Goal: Transaction & Acquisition: Purchase product/service

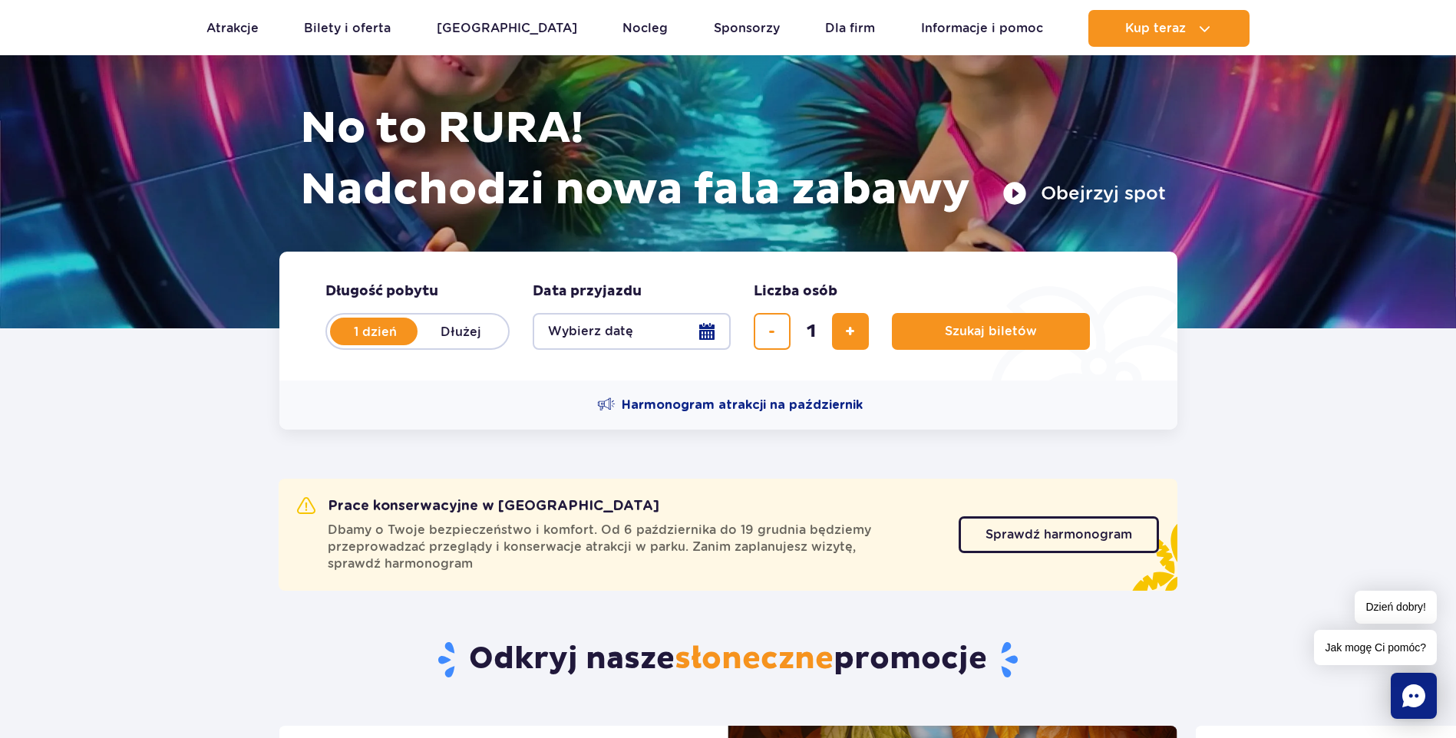
click at [712, 331] on button "Wybierz datę" at bounding box center [632, 331] width 198 height 37
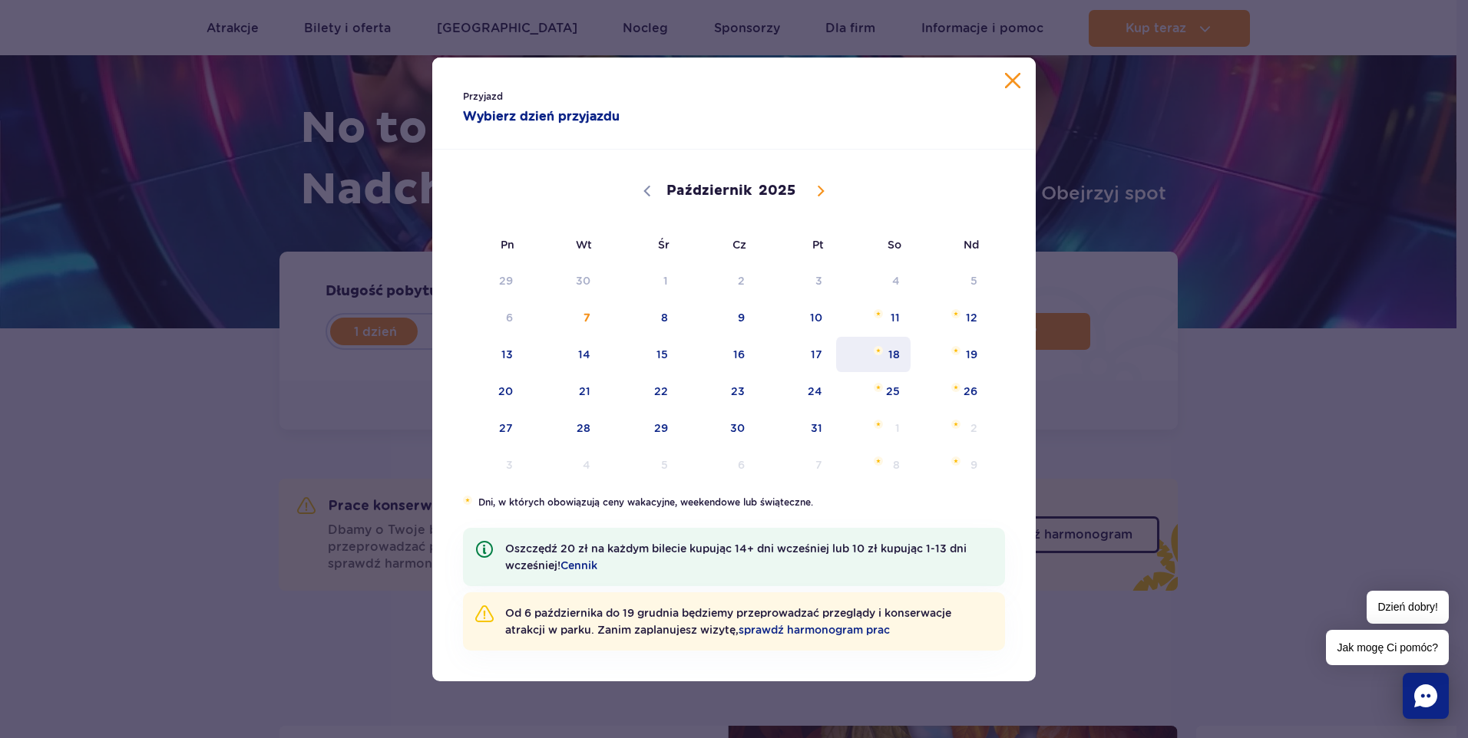
click at [897, 358] on span "18" at bounding box center [873, 354] width 78 height 35
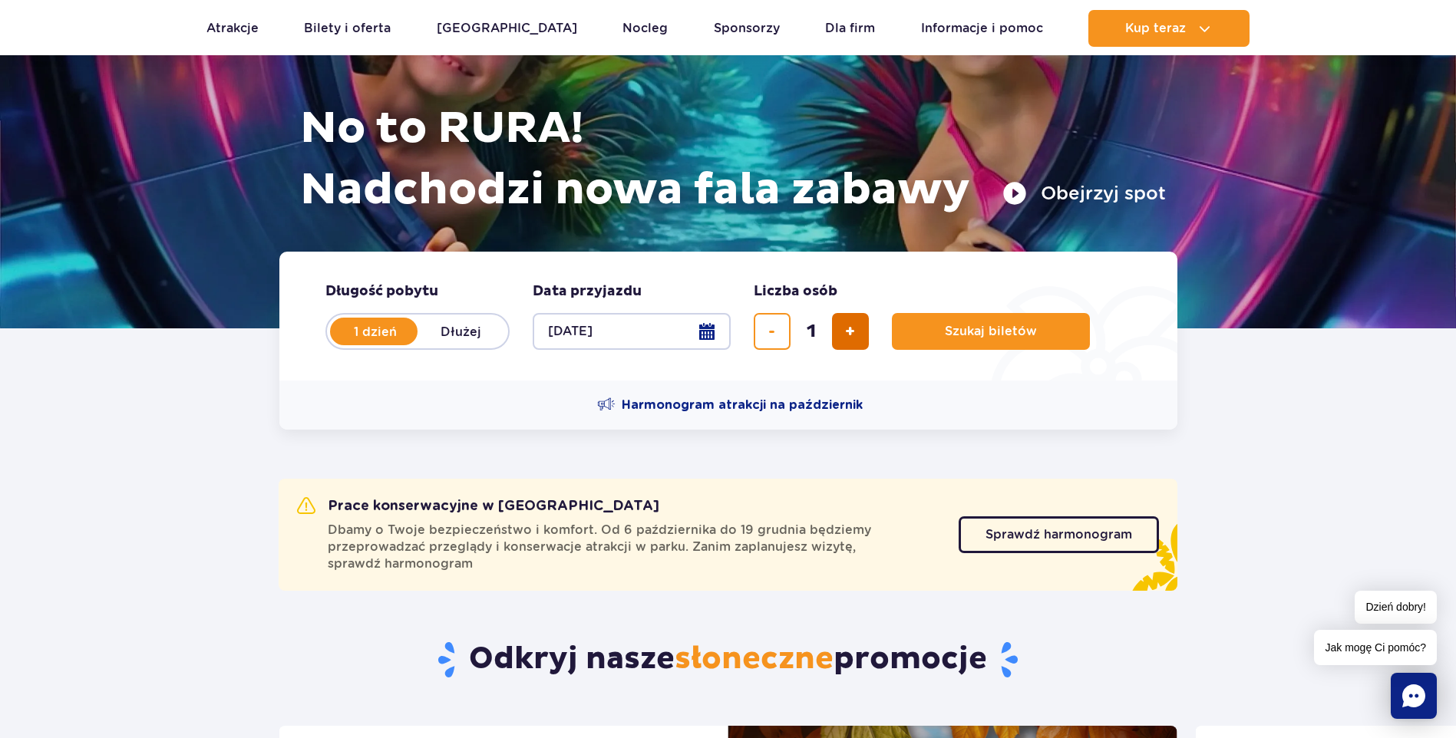
click at [848, 332] on span "dodaj bilet" at bounding box center [850, 332] width 10 height 0
type input "3"
click at [945, 329] on span "Szukaj biletów" at bounding box center [985, 332] width 92 height 14
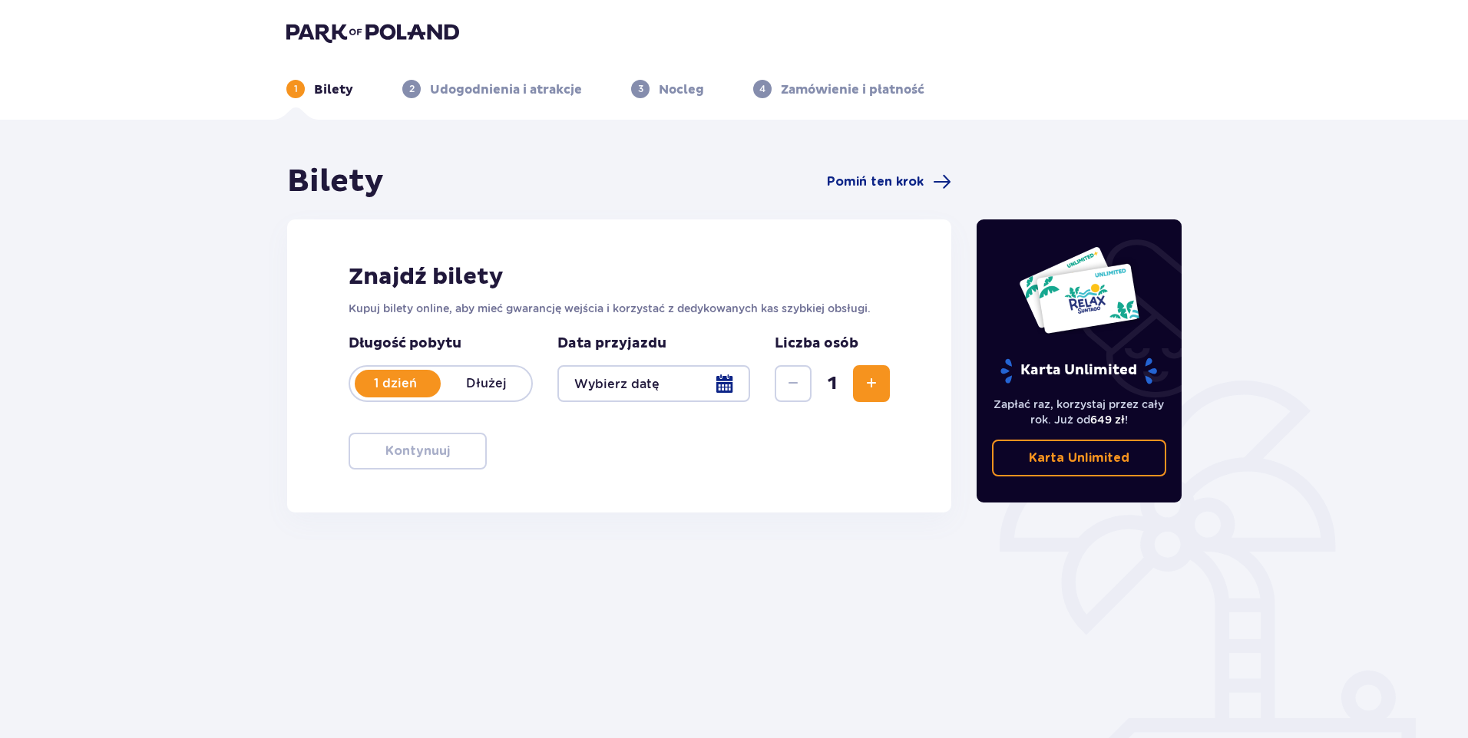
type input "18.10.25"
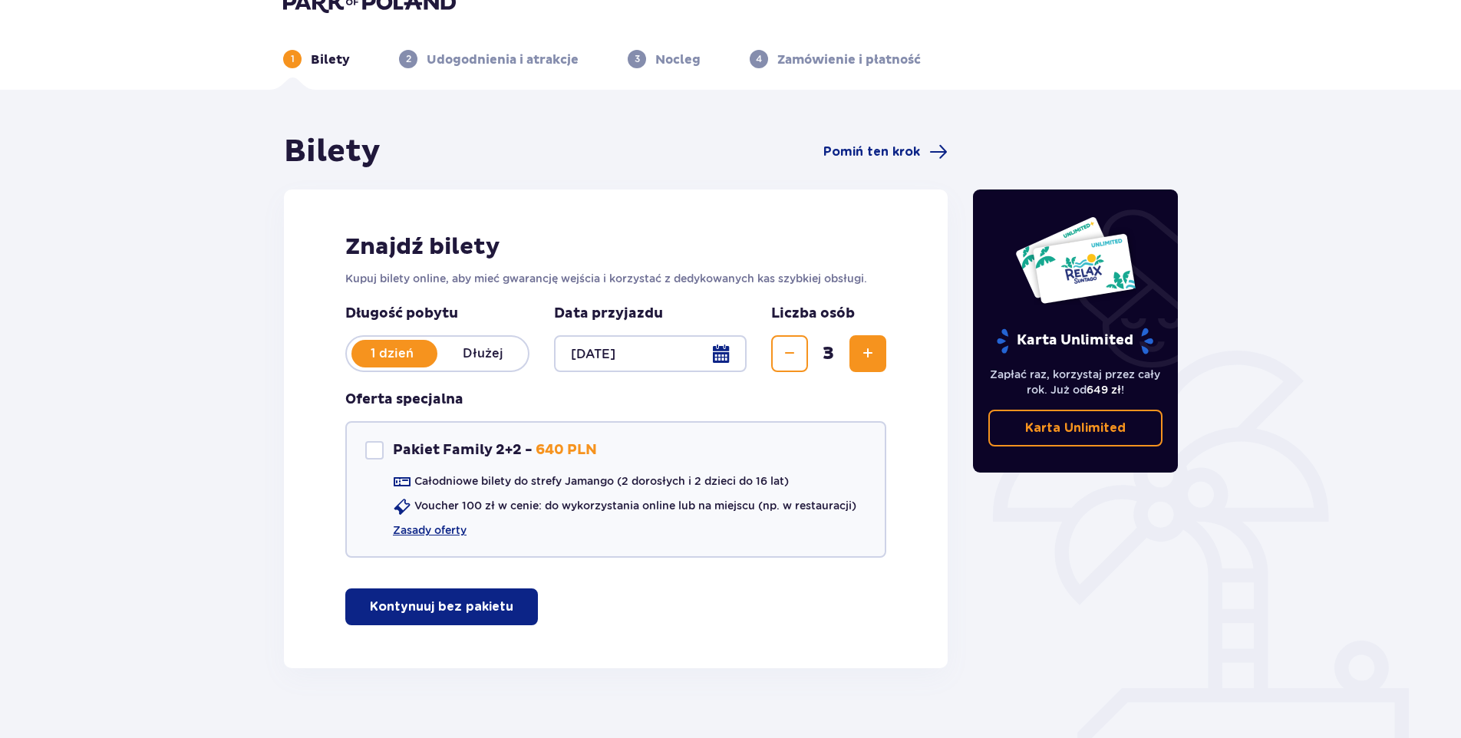
scroll to position [55, 0]
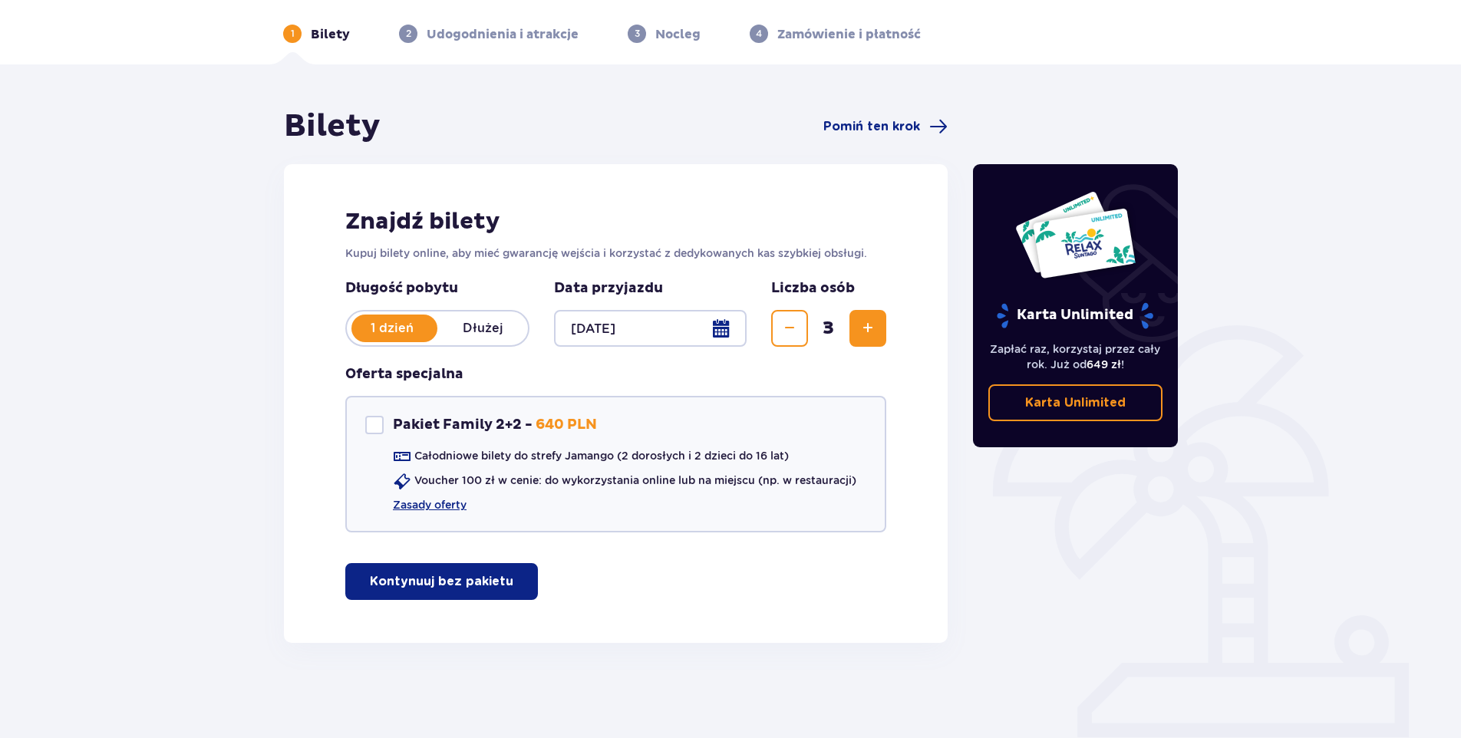
click at [502, 577] on button "Kontynuuj bez pakietu" at bounding box center [441, 581] width 193 height 37
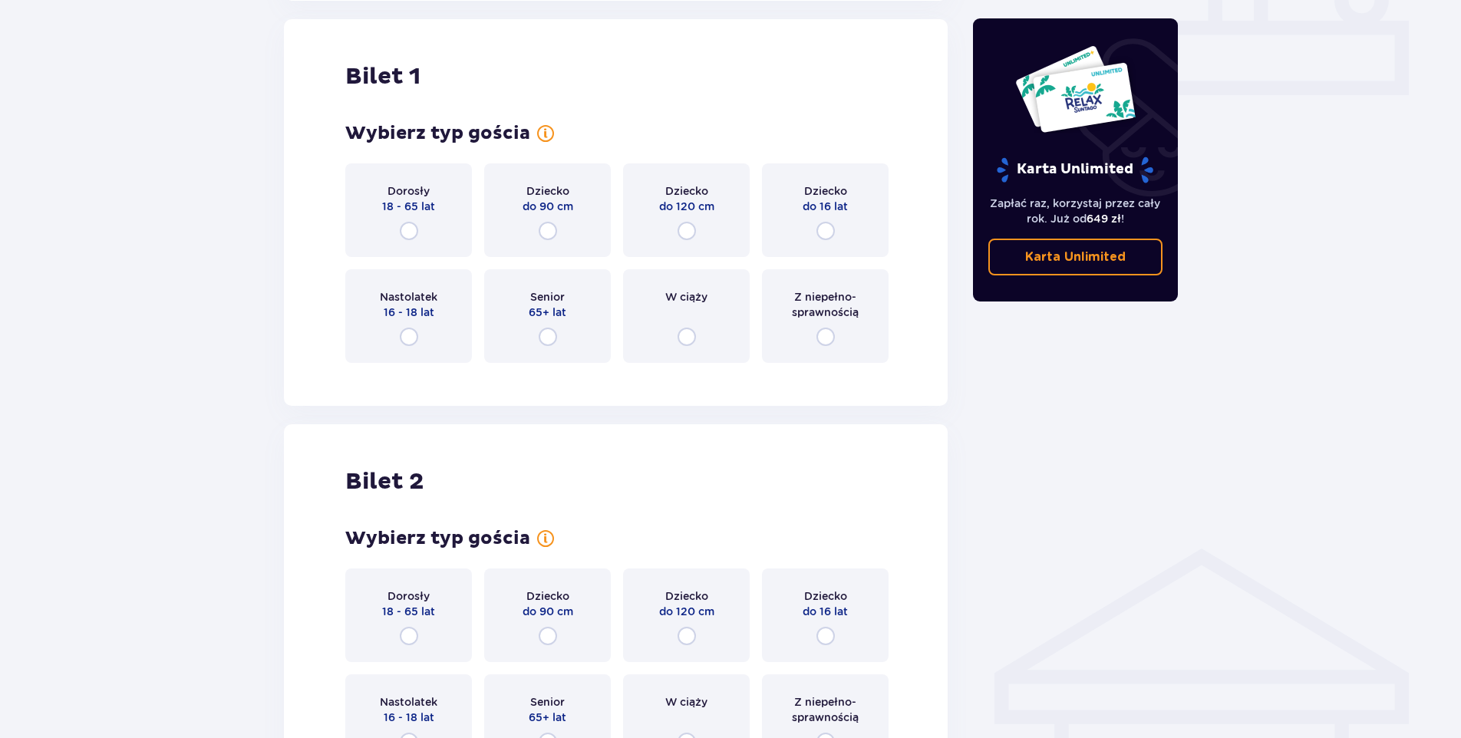
scroll to position [699, 0]
click at [412, 229] on input "radio" at bounding box center [409, 230] width 18 height 18
radio input "true"
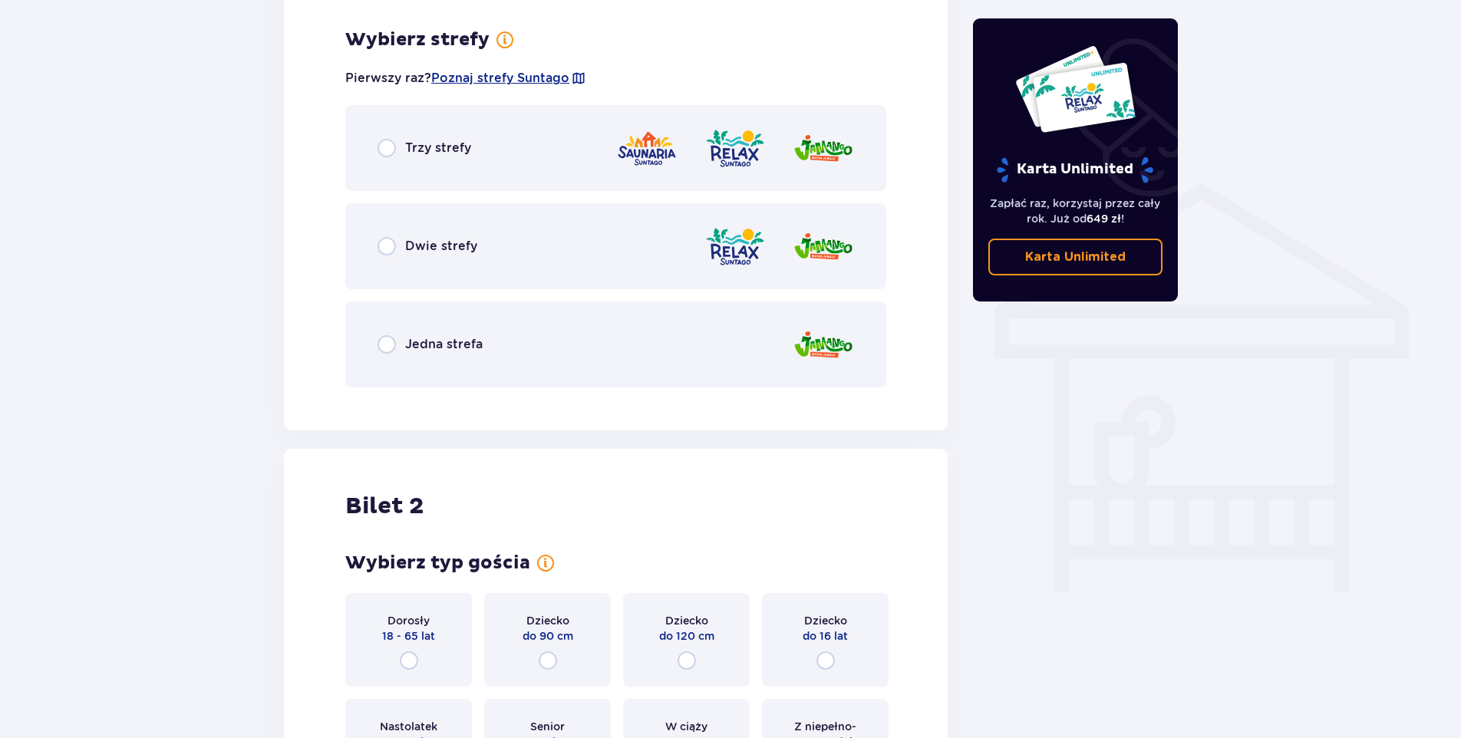
scroll to position [1073, 0]
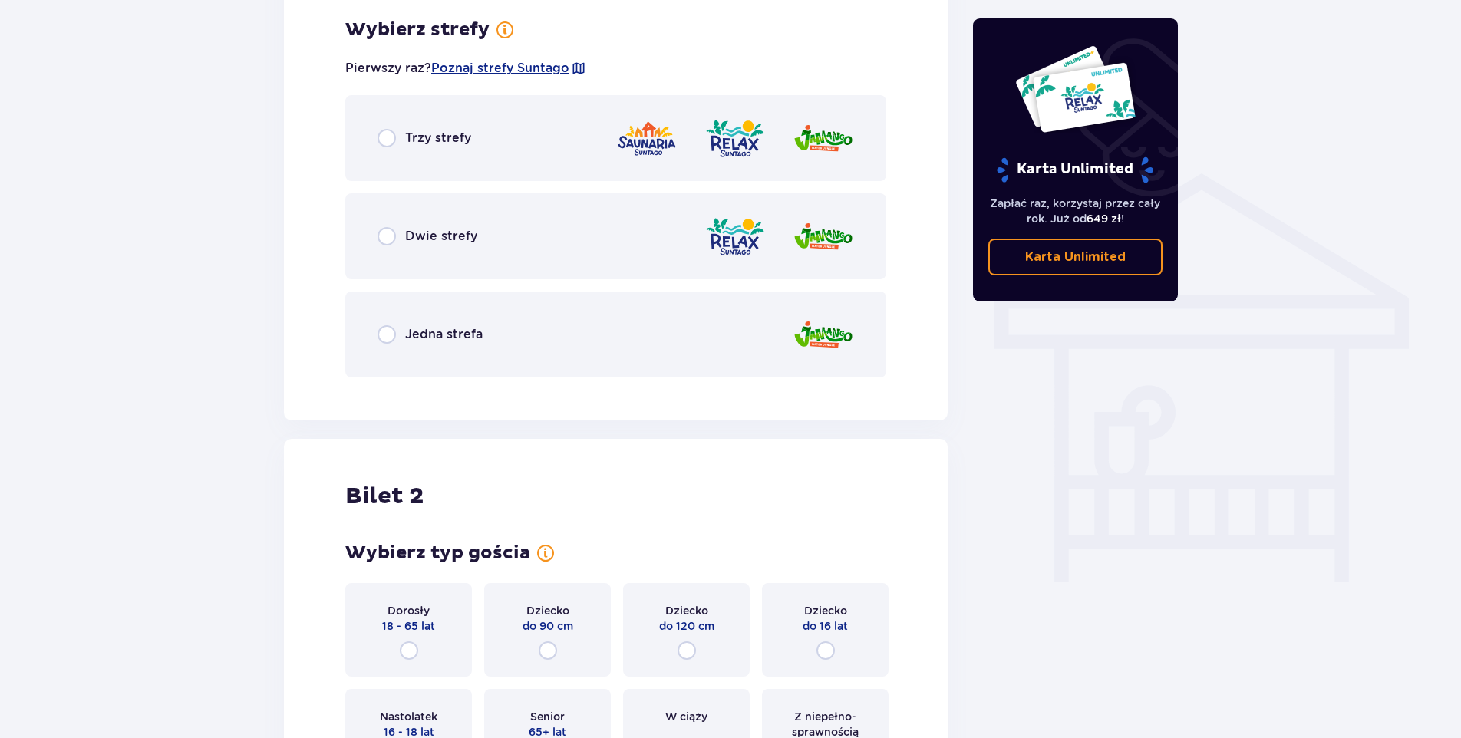
click at [391, 330] on input "radio" at bounding box center [387, 334] width 18 height 18
radio input "true"
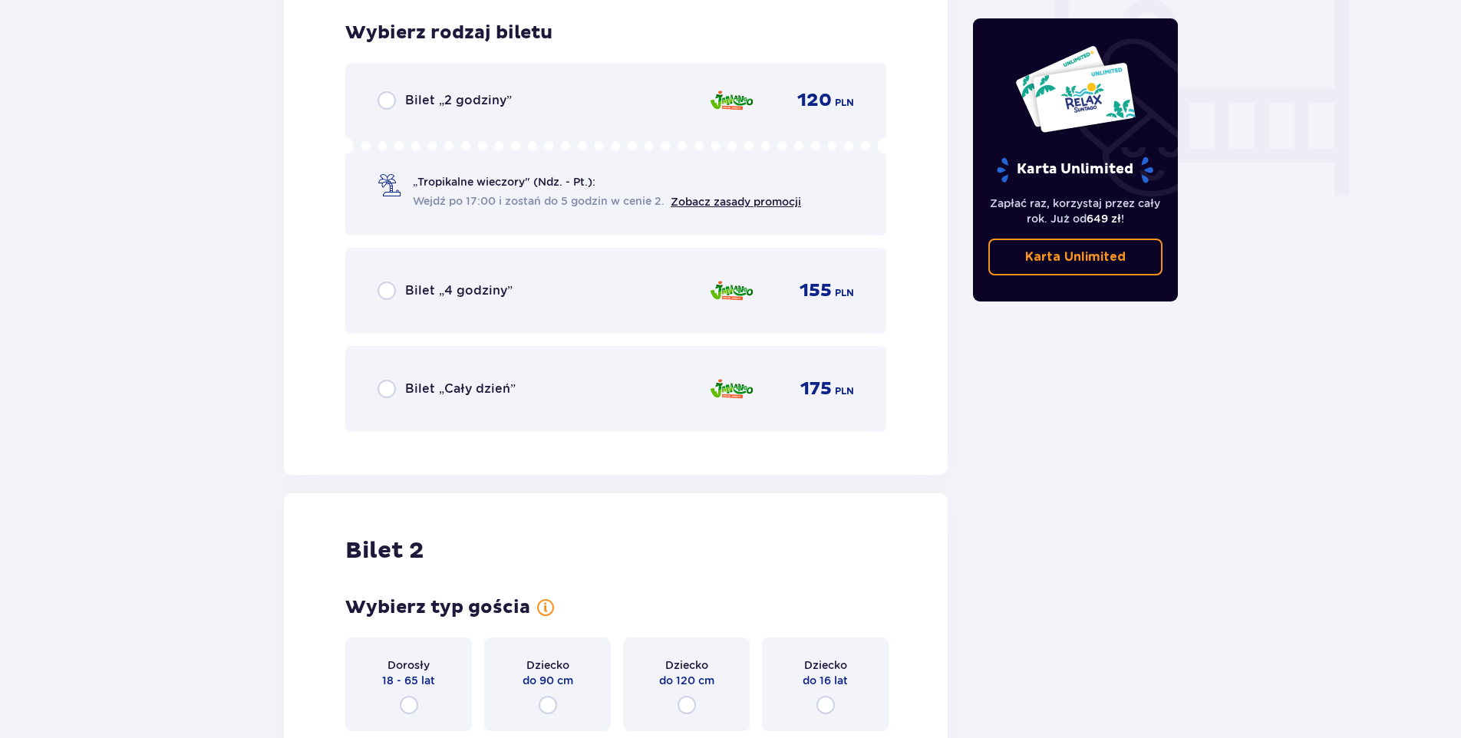
scroll to position [1463, 0]
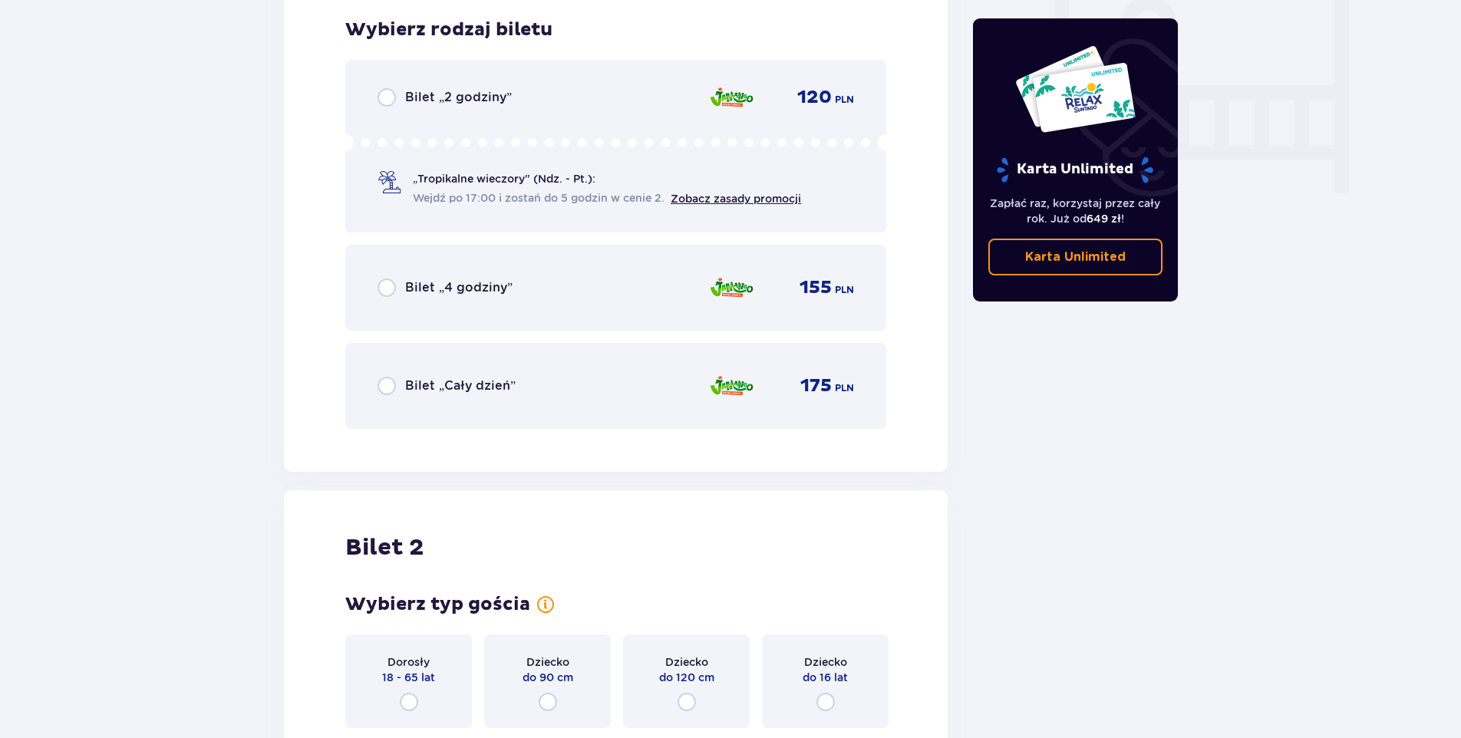
click at [392, 284] on input "radio" at bounding box center [387, 288] width 18 height 18
radio input "true"
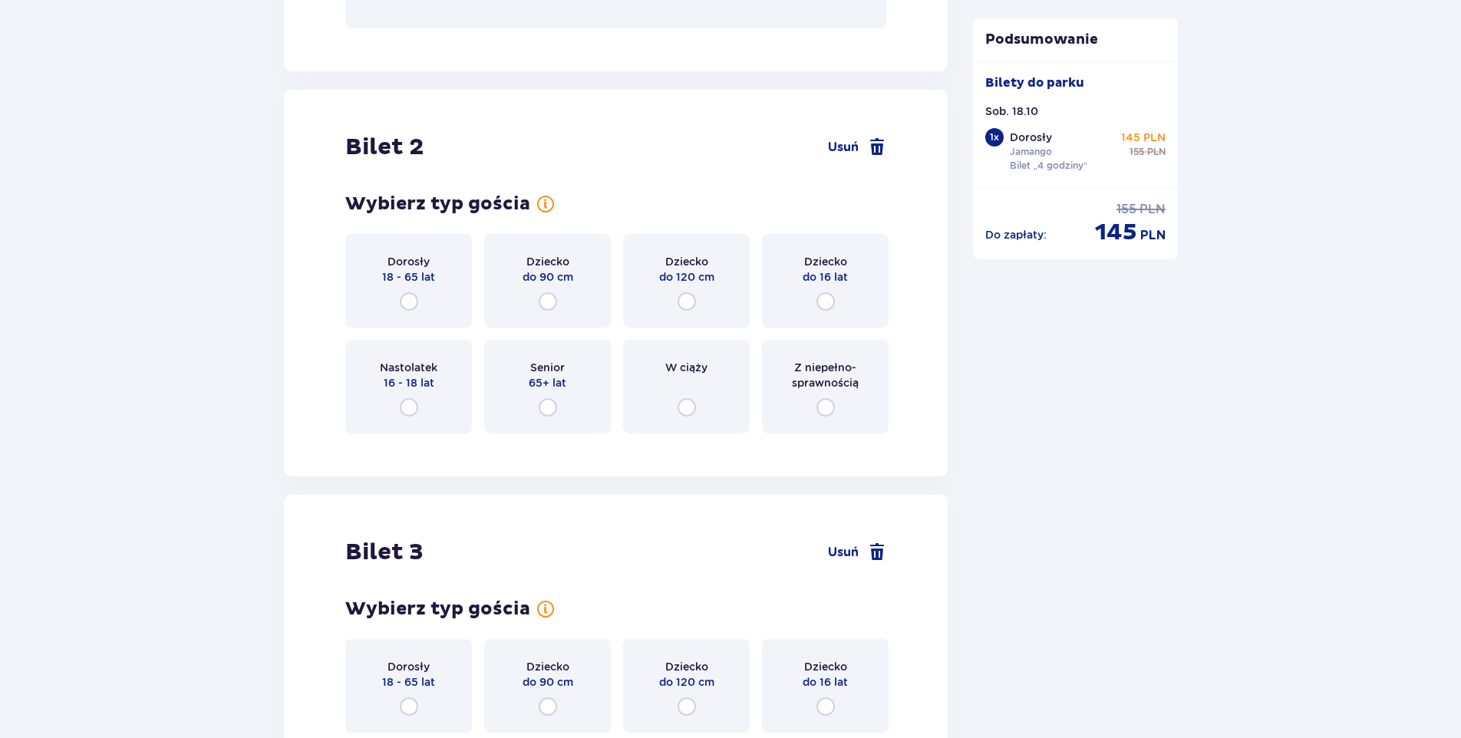
scroll to position [1935, 0]
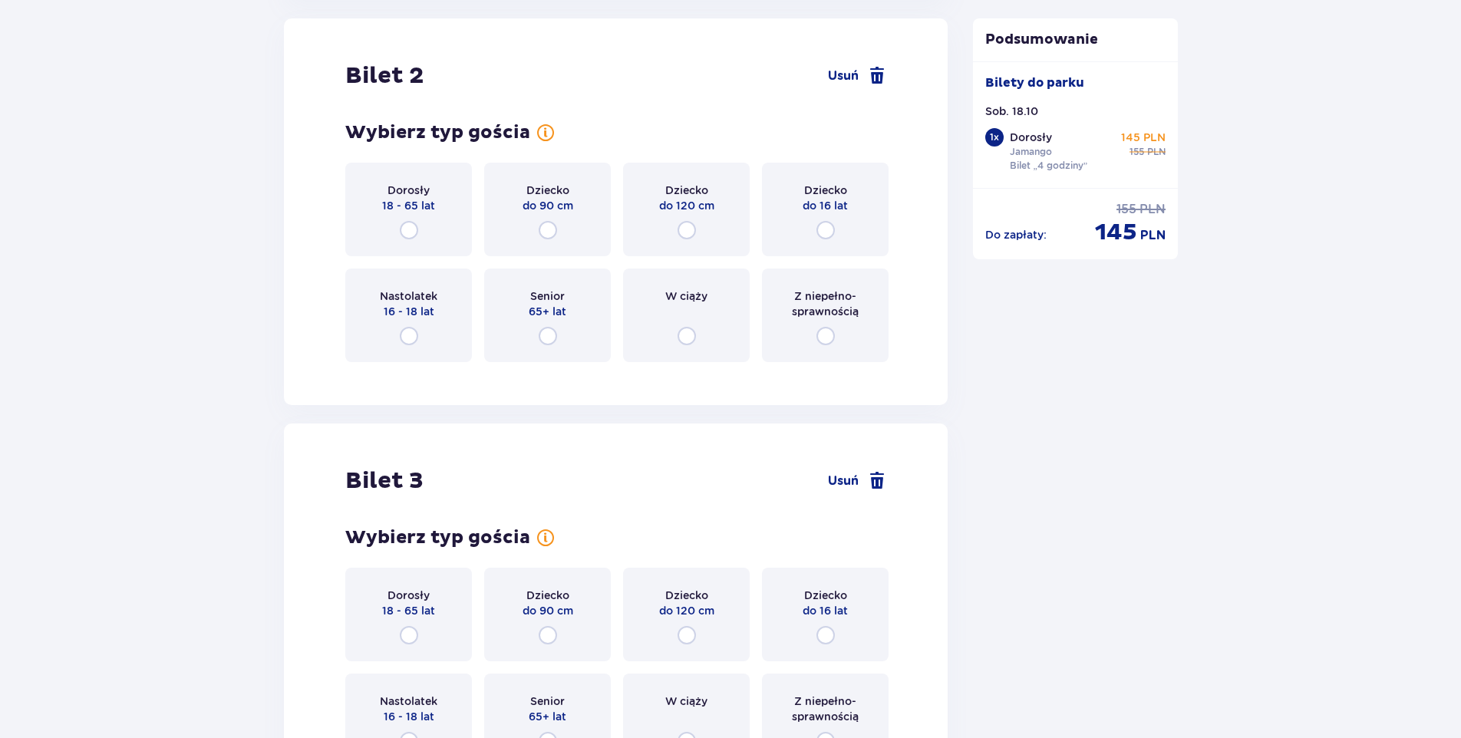
click at [412, 226] on input "radio" at bounding box center [409, 230] width 18 height 18
radio input "true"
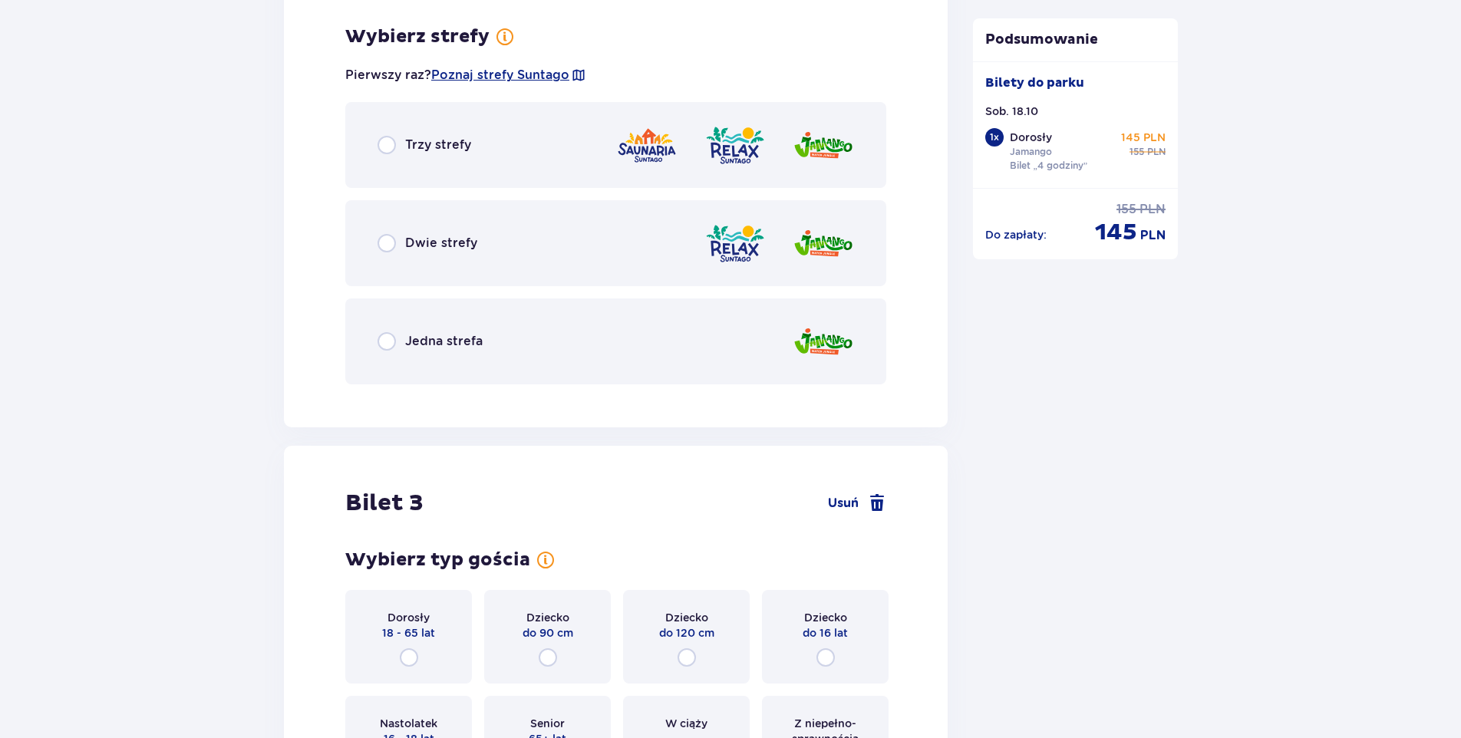
scroll to position [2310, 0]
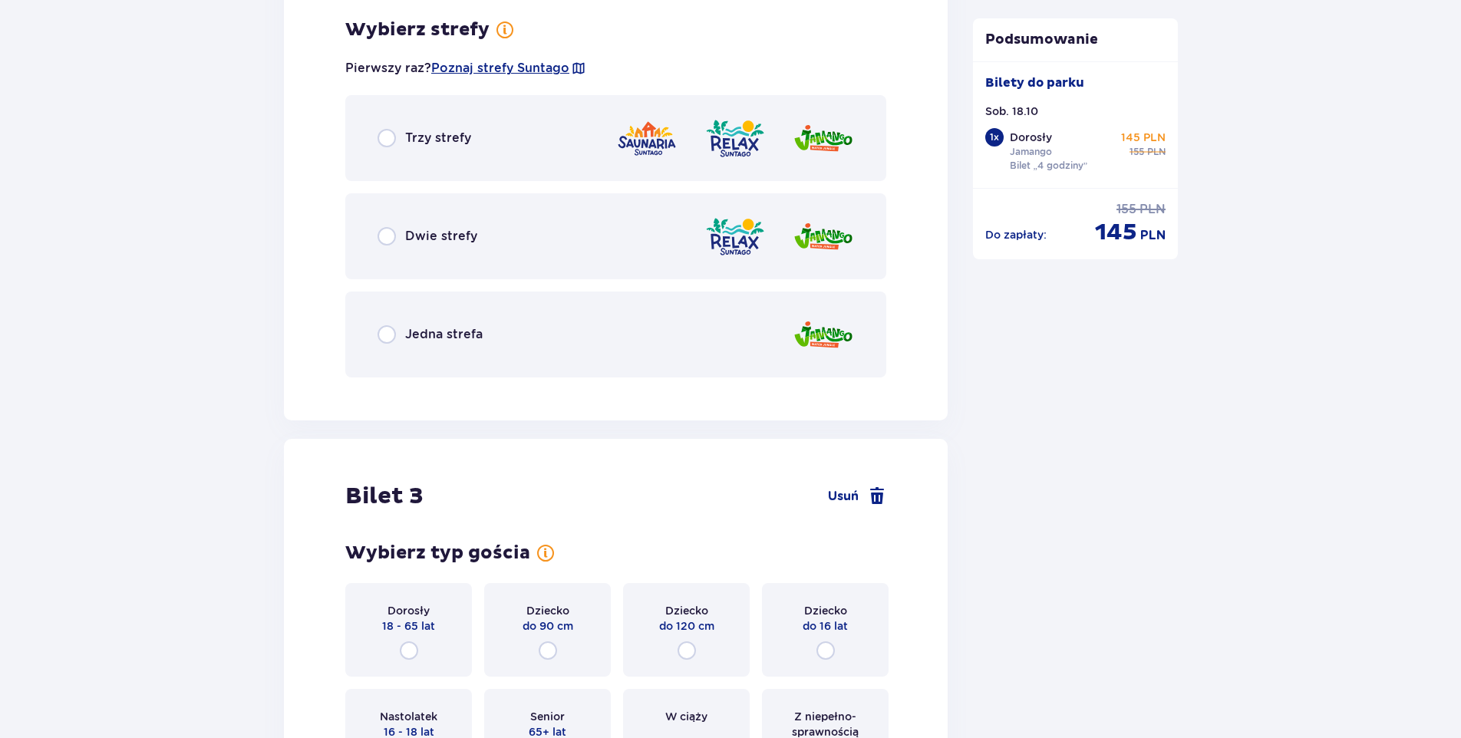
click at [391, 331] on input "radio" at bounding box center [387, 334] width 18 height 18
radio input "true"
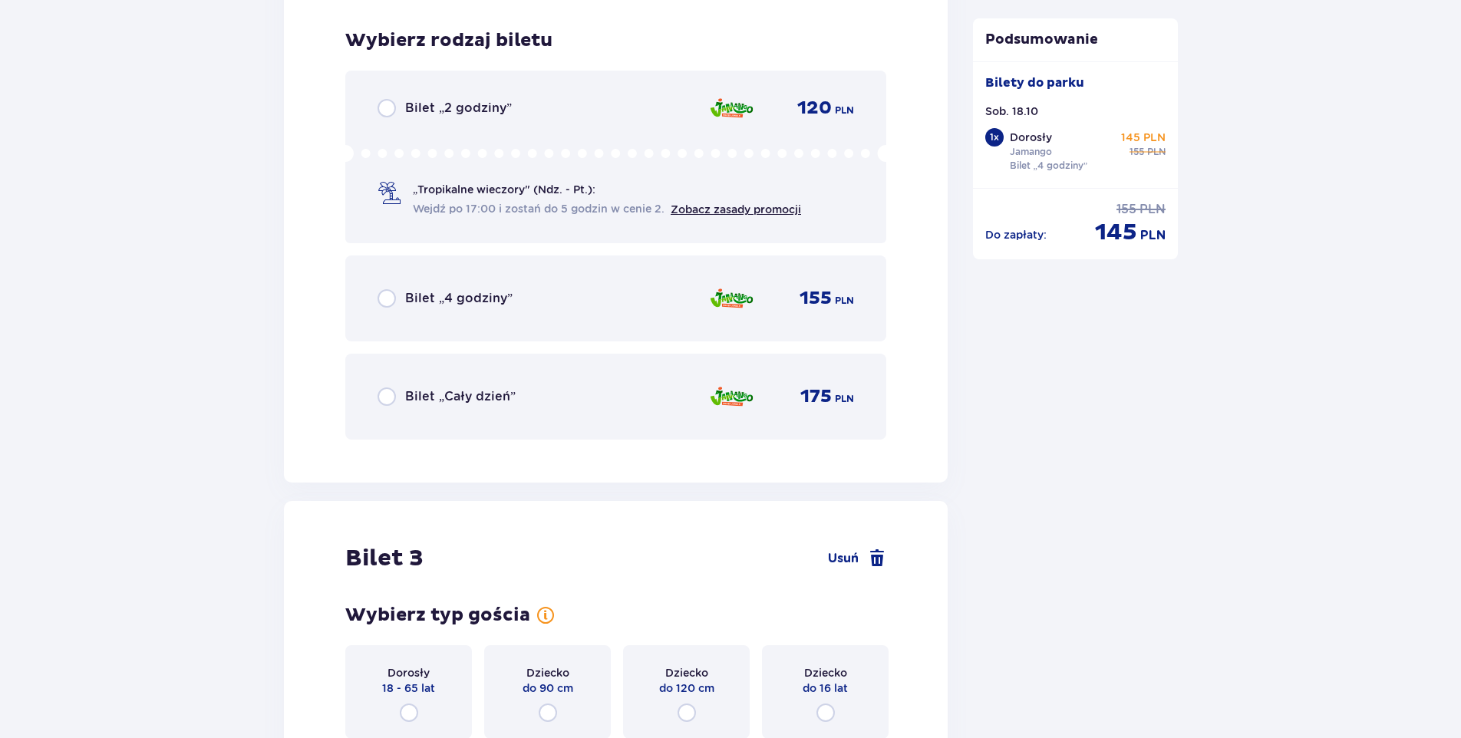
scroll to position [2700, 0]
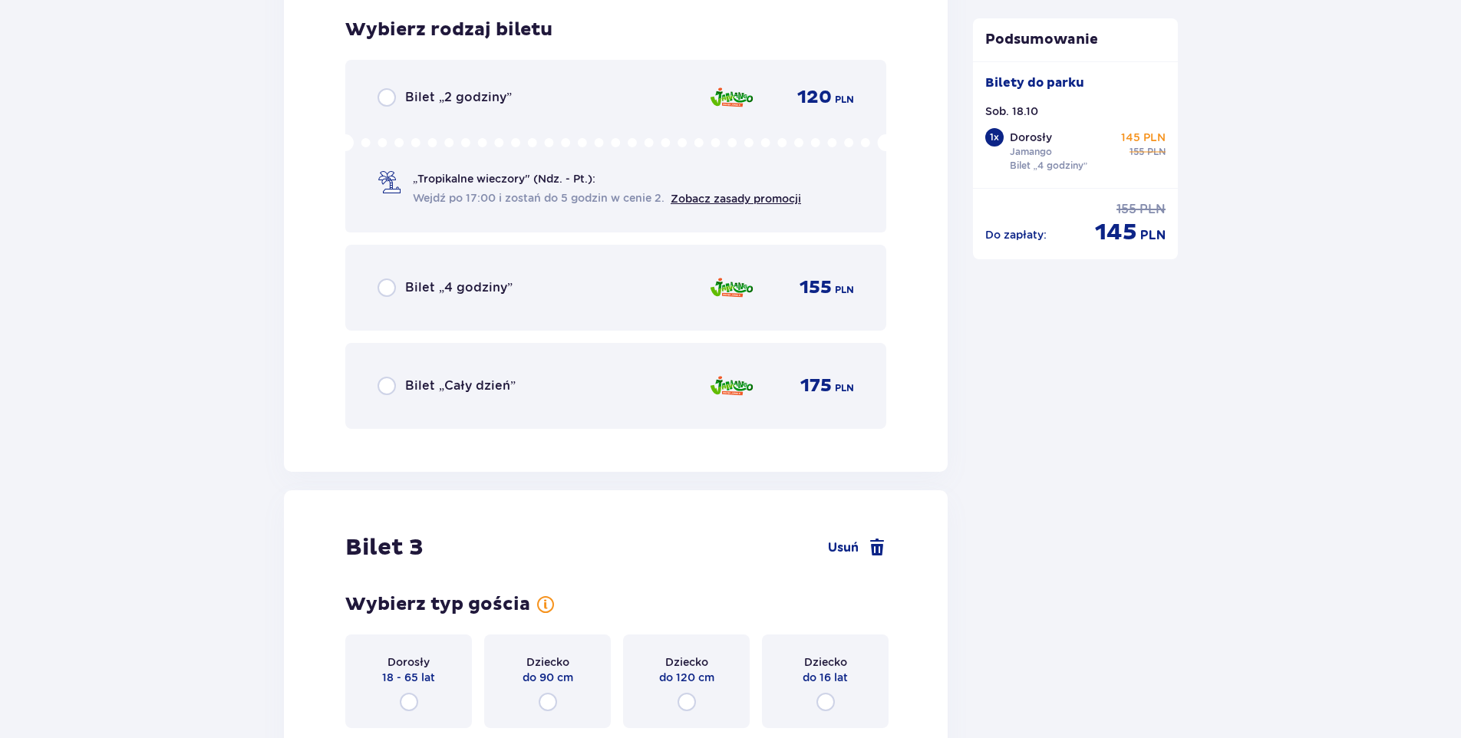
click at [378, 289] on input "radio" at bounding box center [387, 288] width 18 height 18
radio input "true"
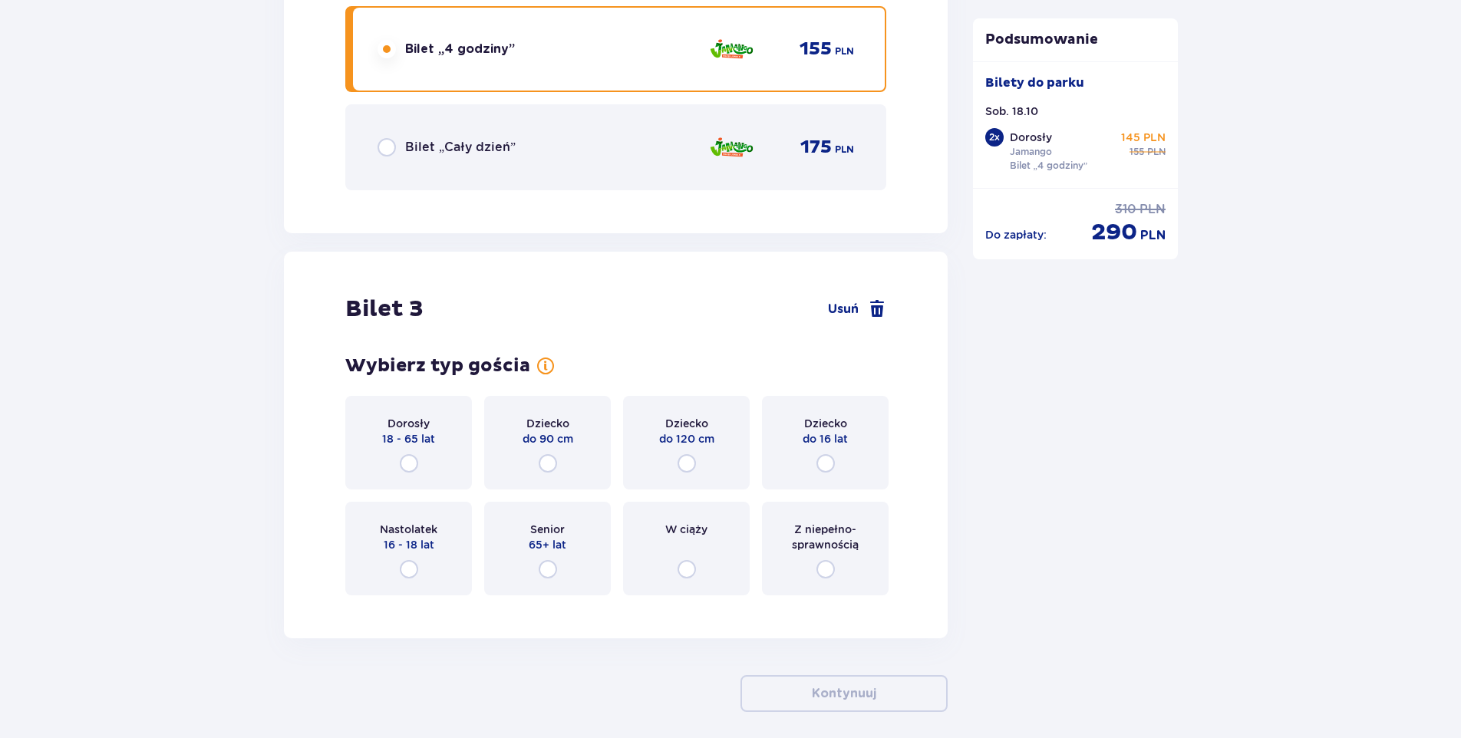
scroll to position [3004, 0]
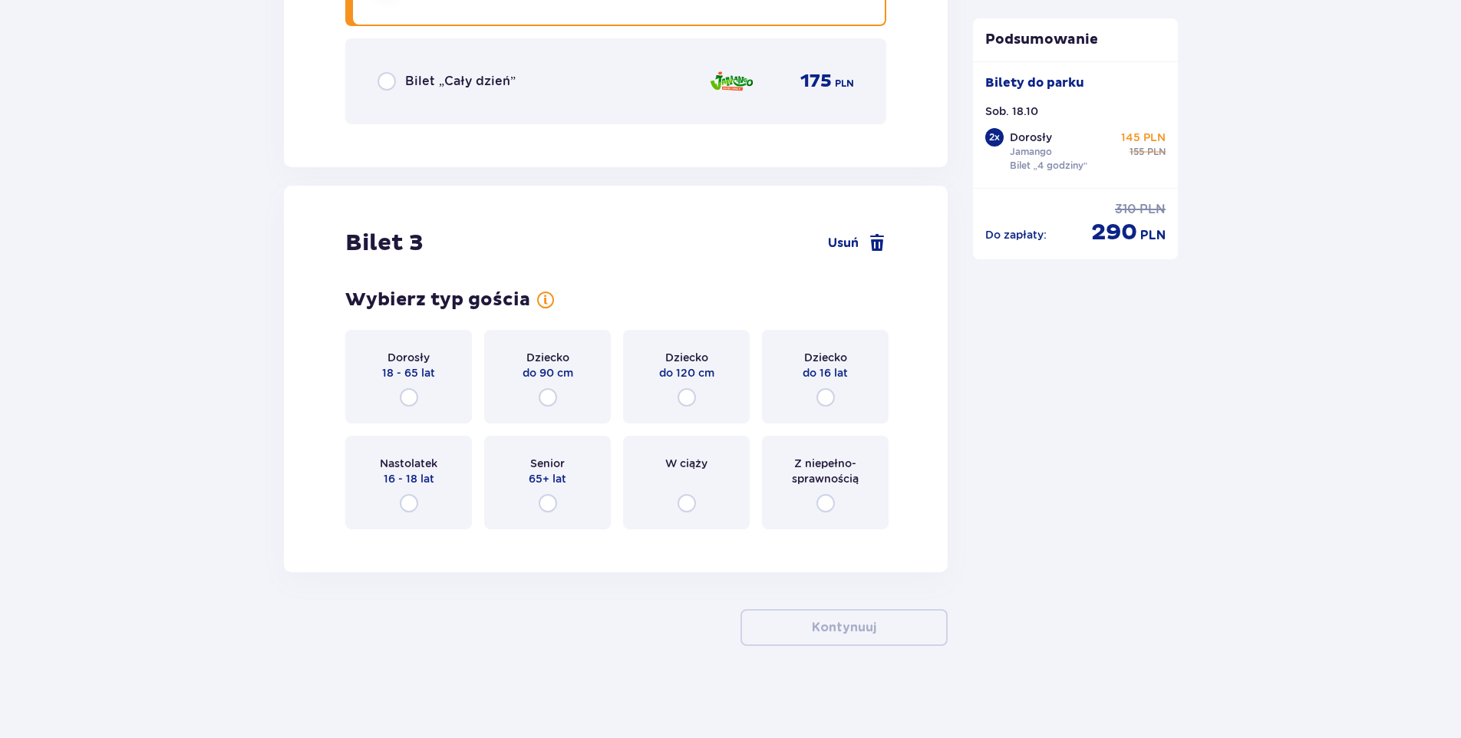
click at [827, 397] on input "radio" at bounding box center [826, 397] width 18 height 18
radio input "true"
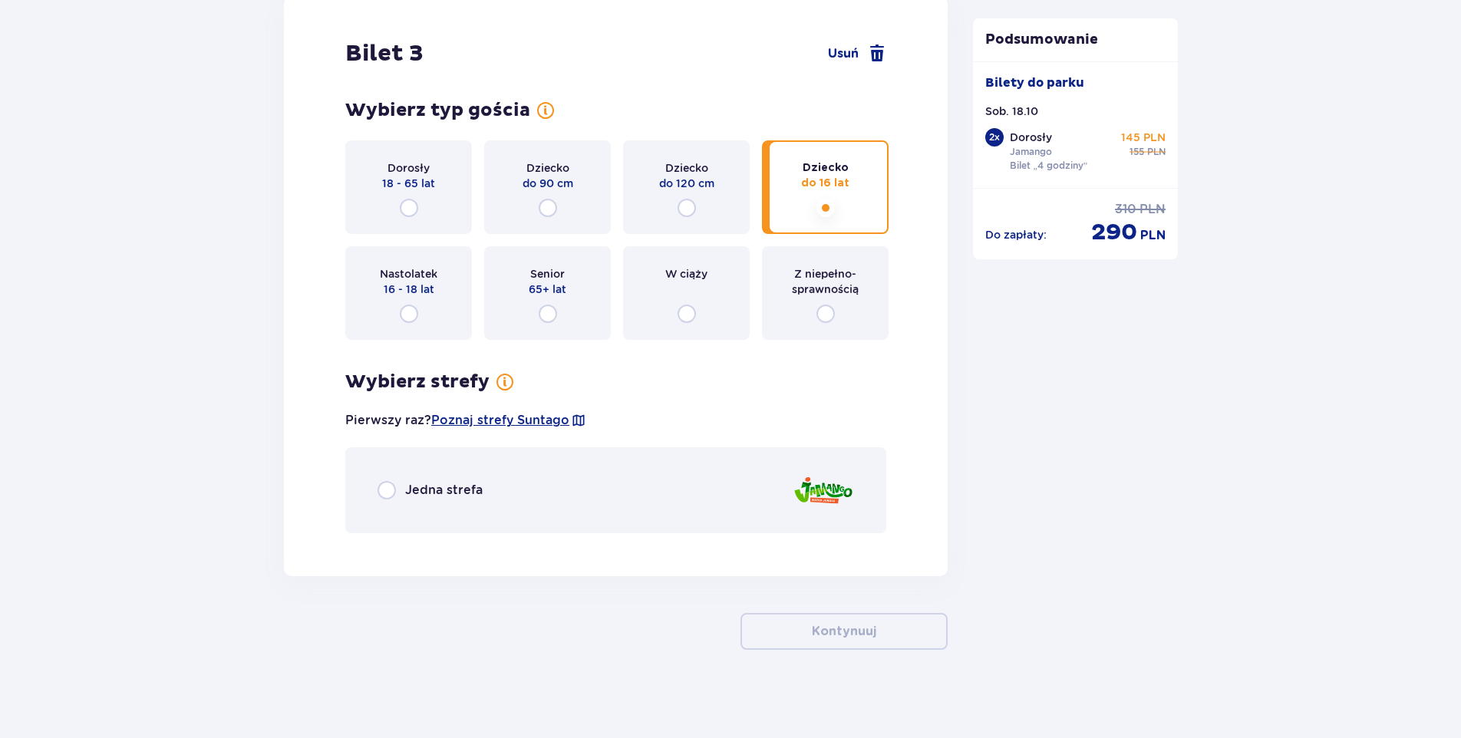
scroll to position [3198, 0]
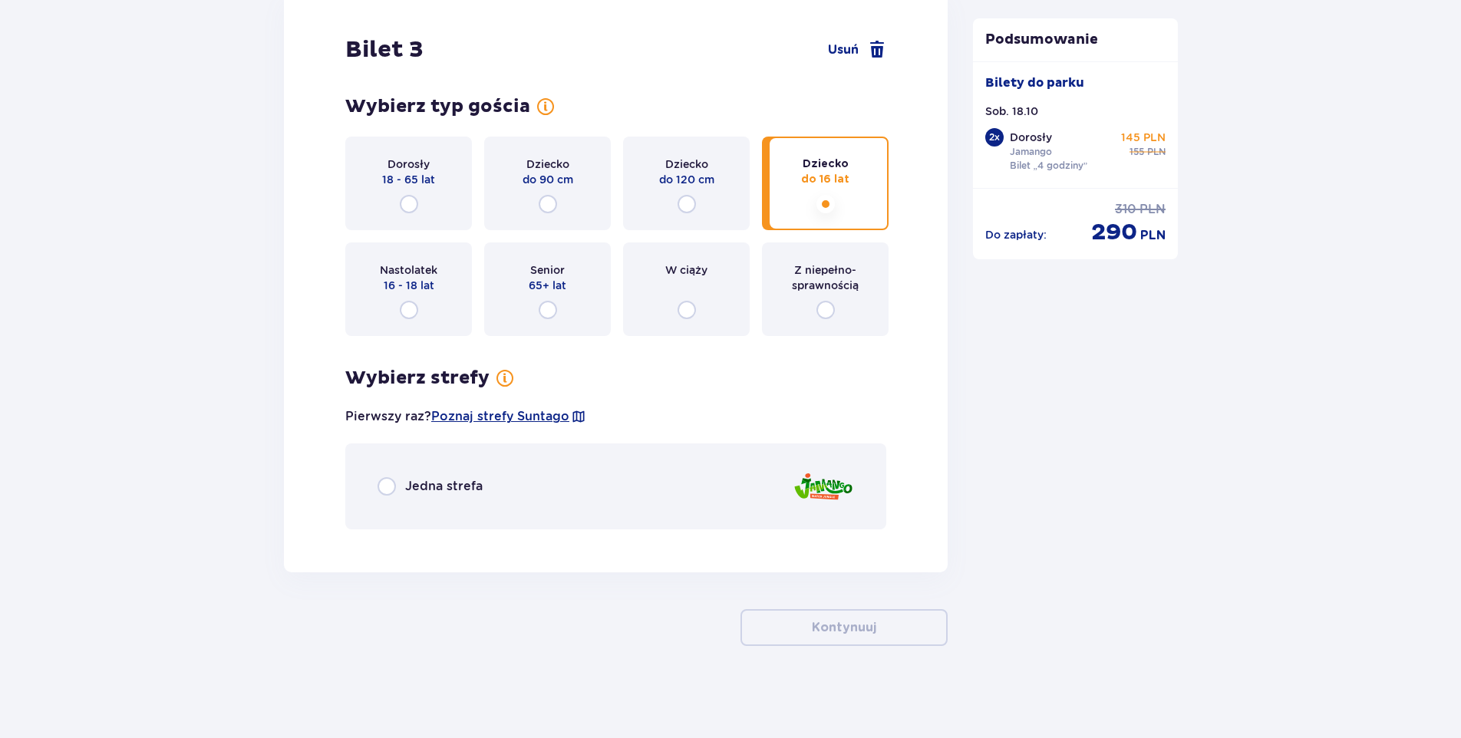
click at [396, 485] on div "Jedna strefa" at bounding box center [430, 486] width 105 height 18
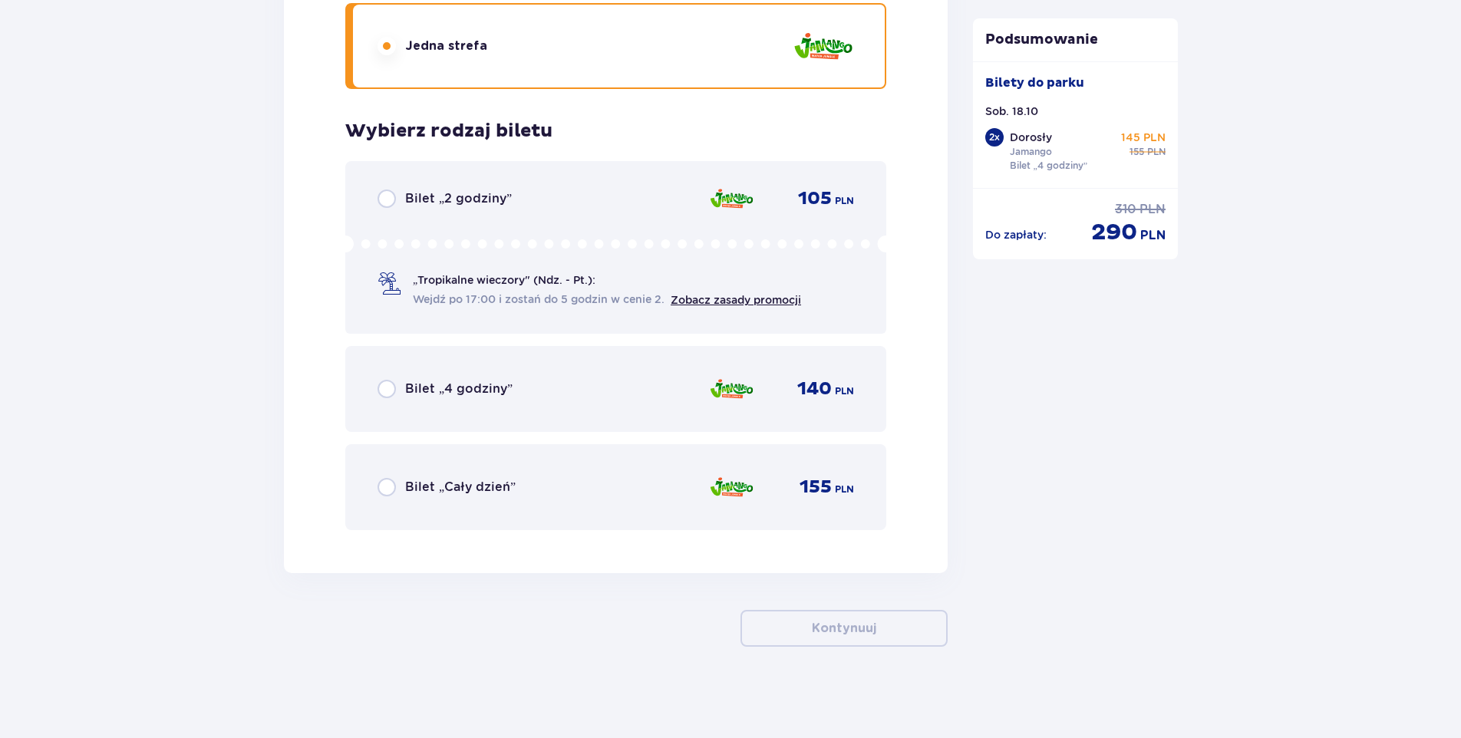
scroll to position [3639, 0]
click at [400, 395] on div "Bilet „4 godziny”" at bounding box center [445, 388] width 135 height 18
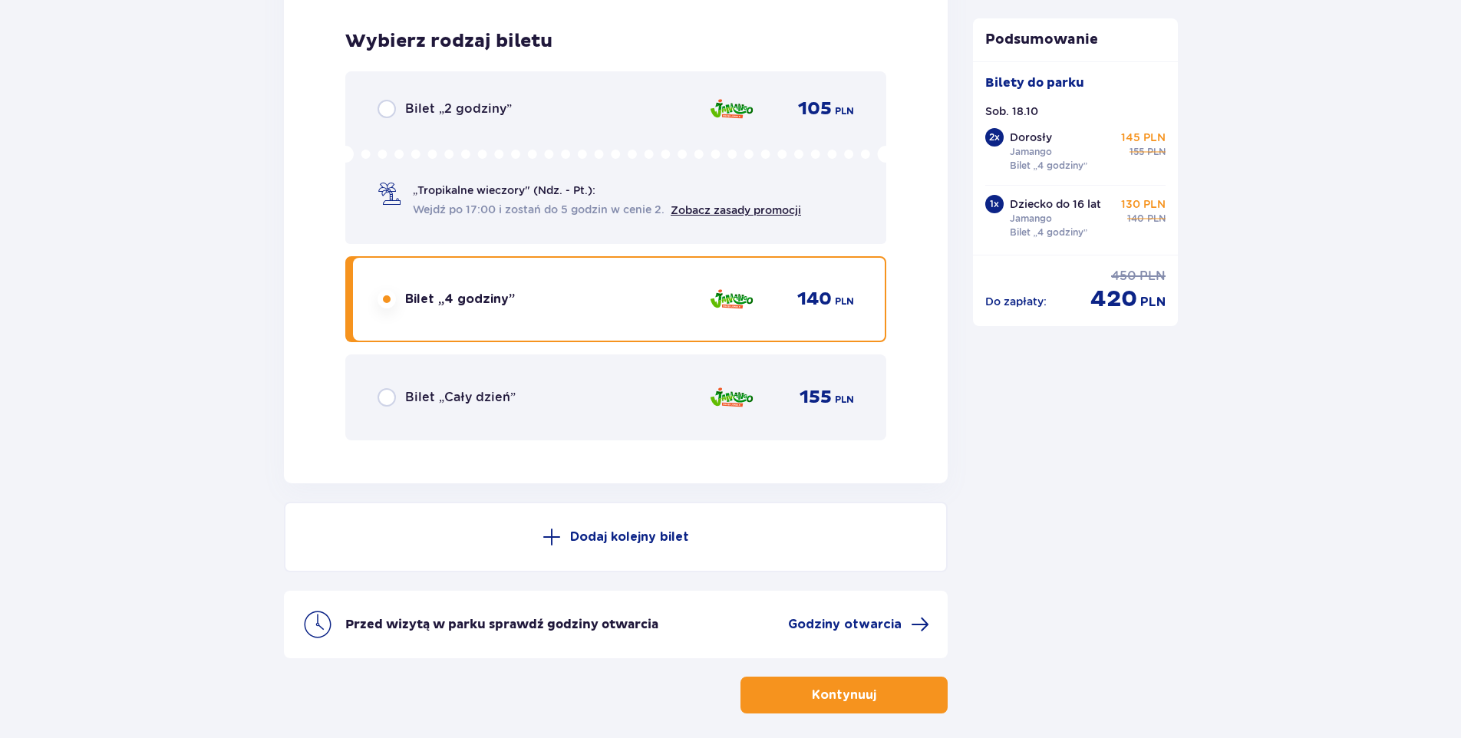
scroll to position [3796, 0]
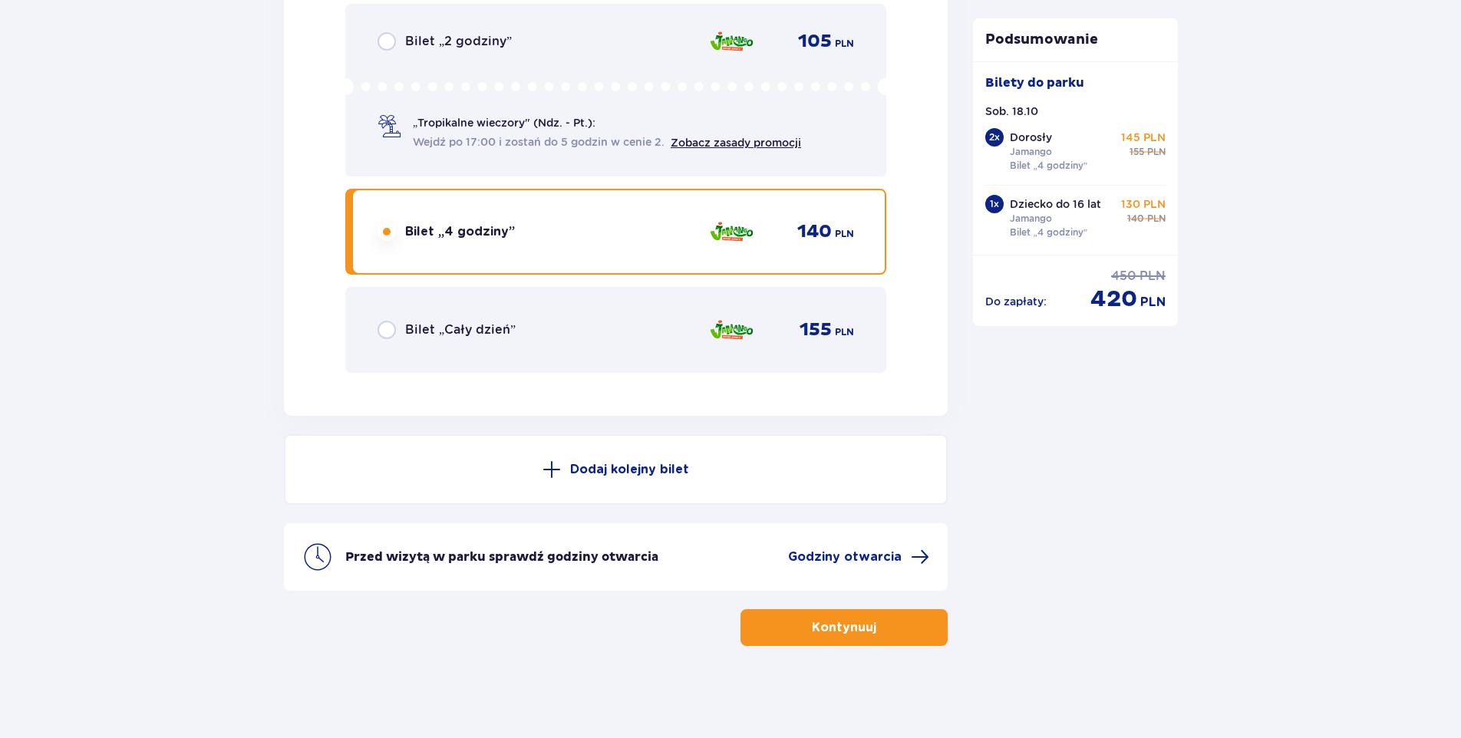
click at [846, 640] on button "Kontynuuj" at bounding box center [844, 627] width 207 height 37
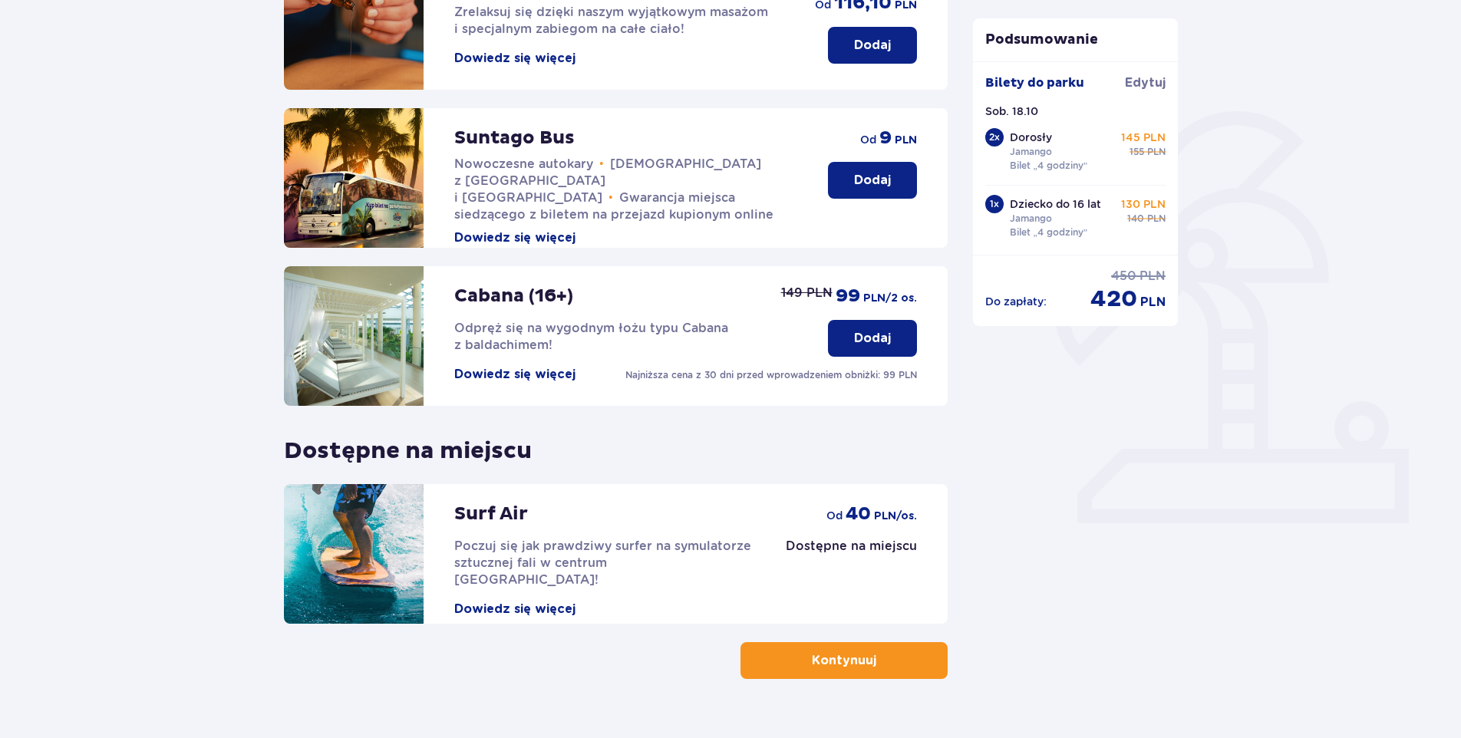
scroll to position [302, 0]
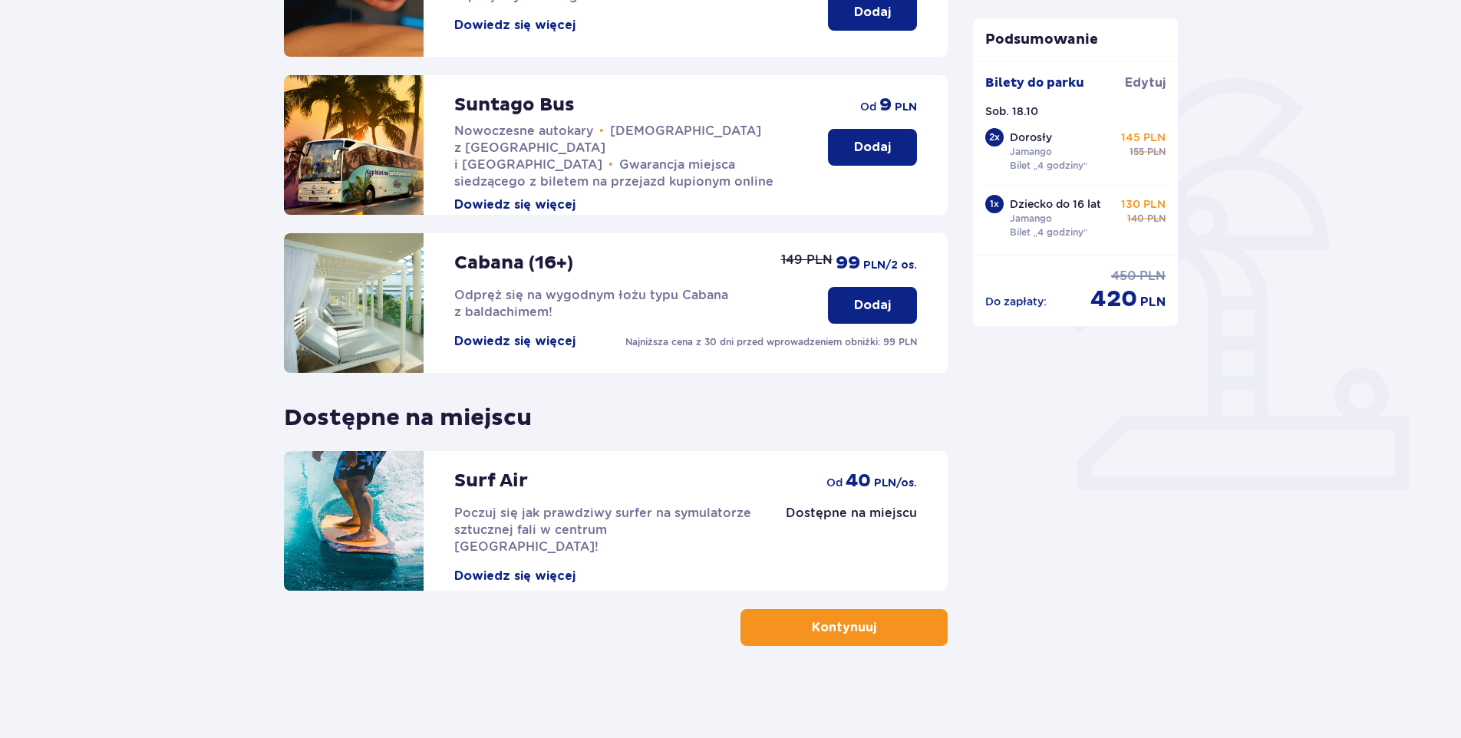
click at [840, 638] on button "Kontynuuj" at bounding box center [844, 627] width 207 height 37
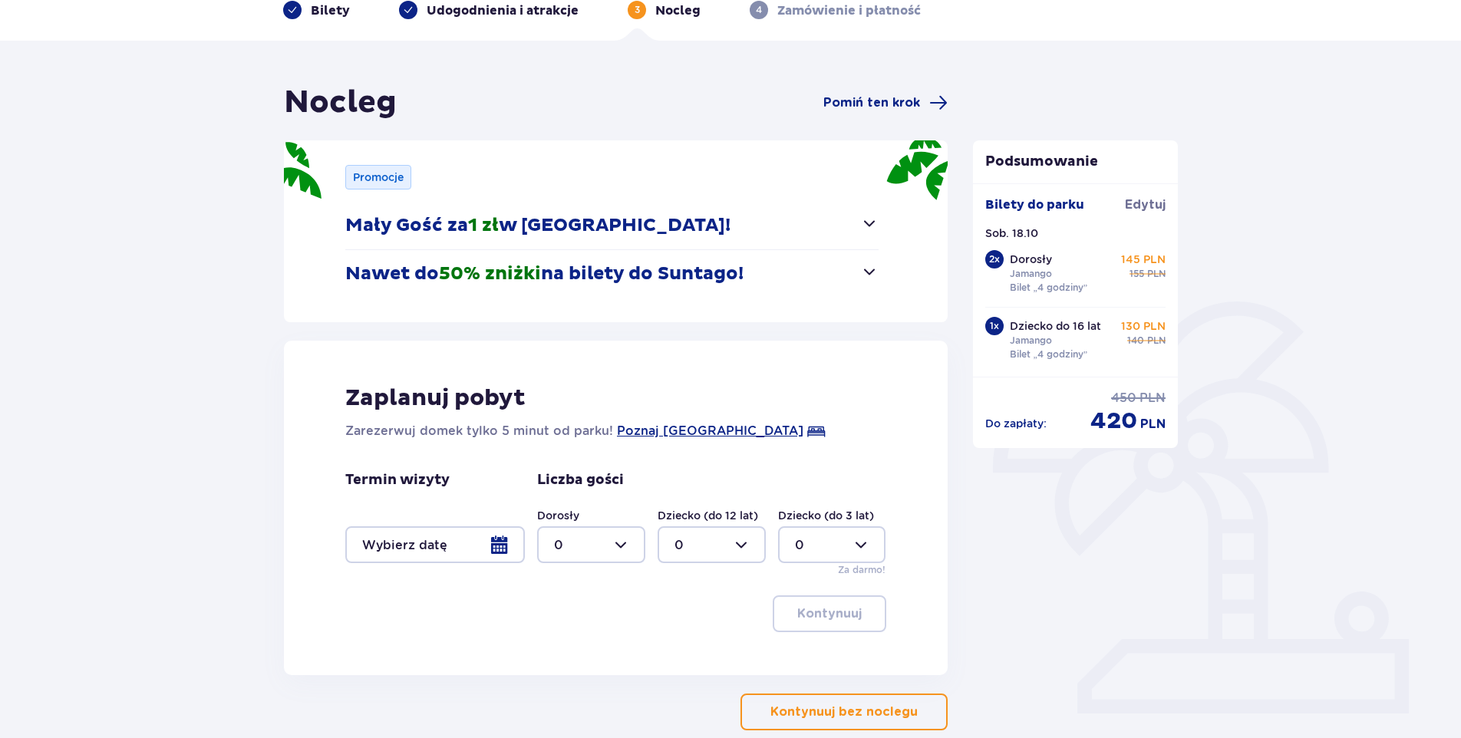
scroll to position [163, 0]
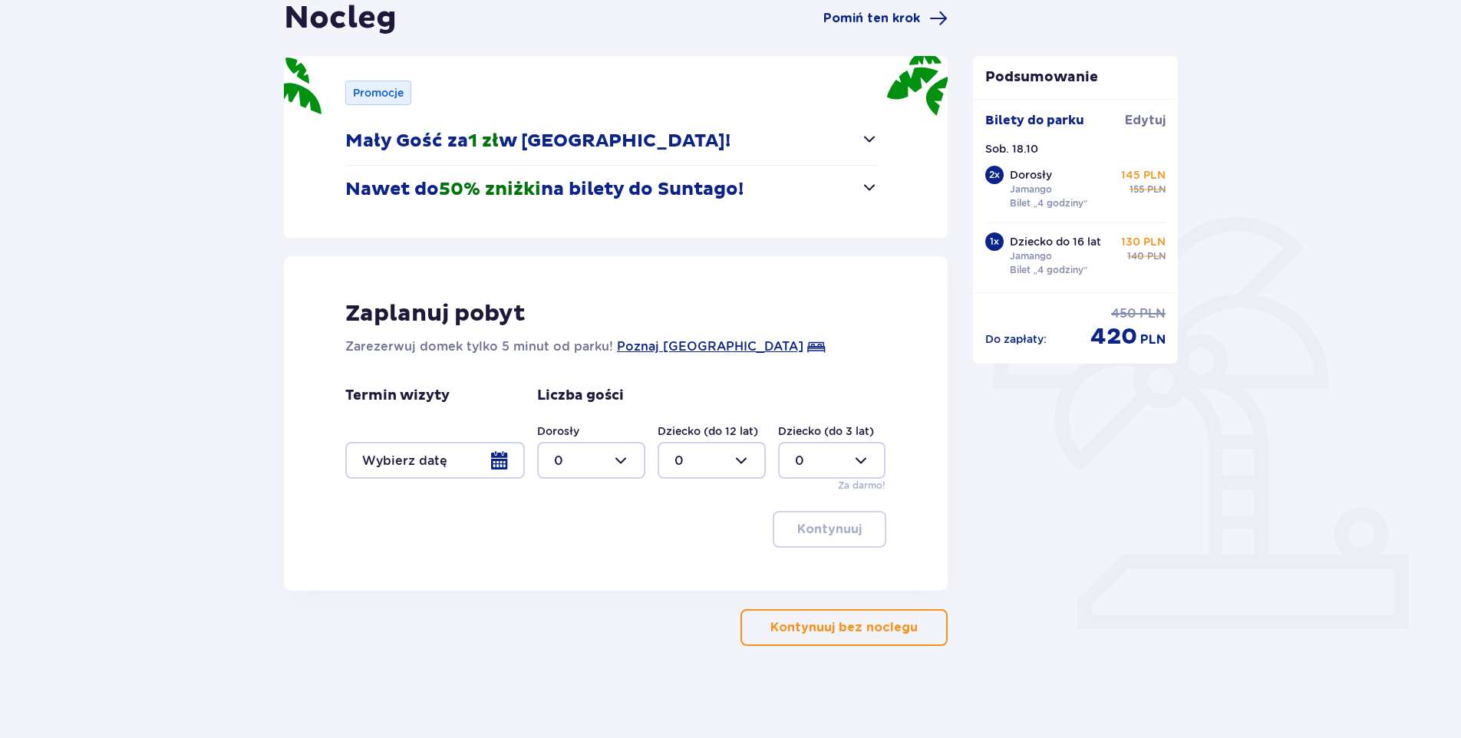
click at [850, 635] on p "Kontynuuj bez noclegu" at bounding box center [844, 627] width 147 height 17
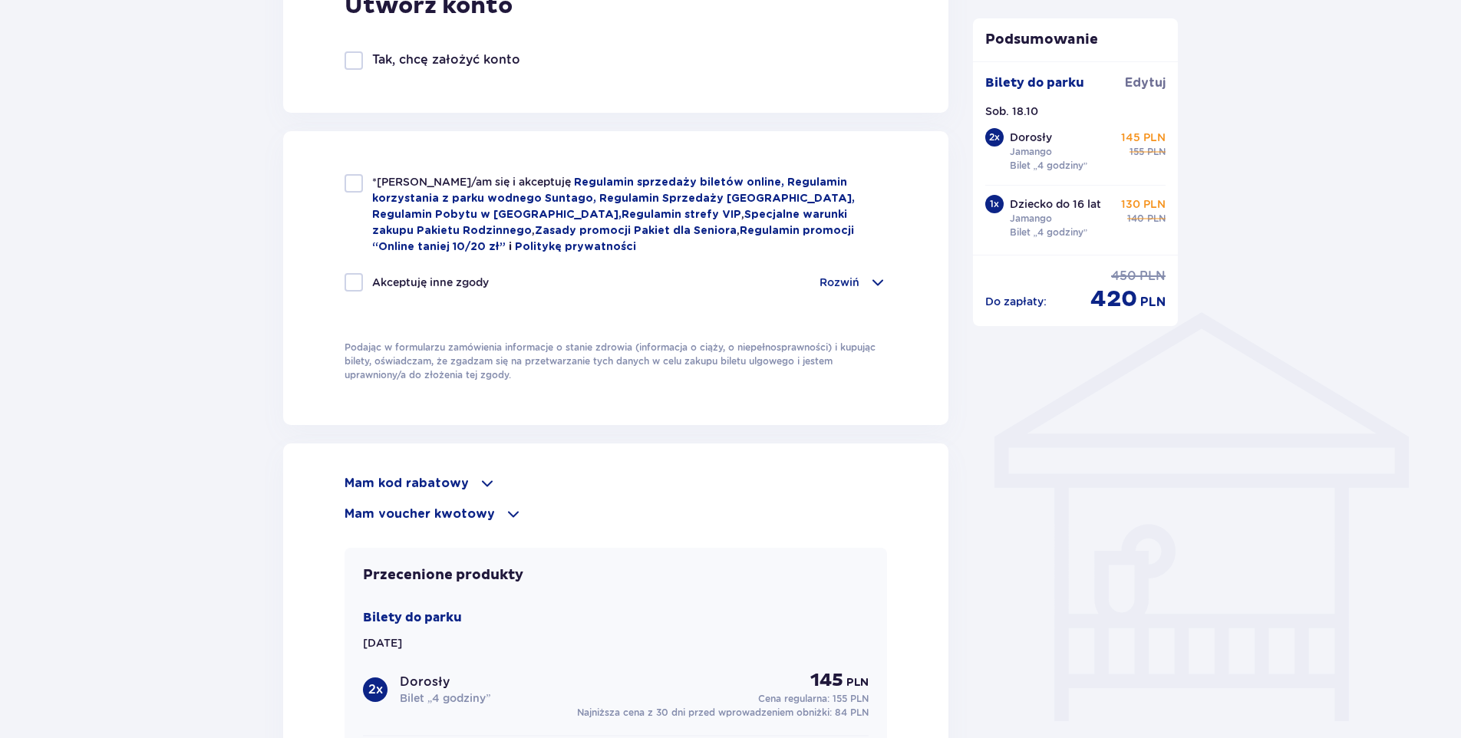
scroll to position [1075, 0]
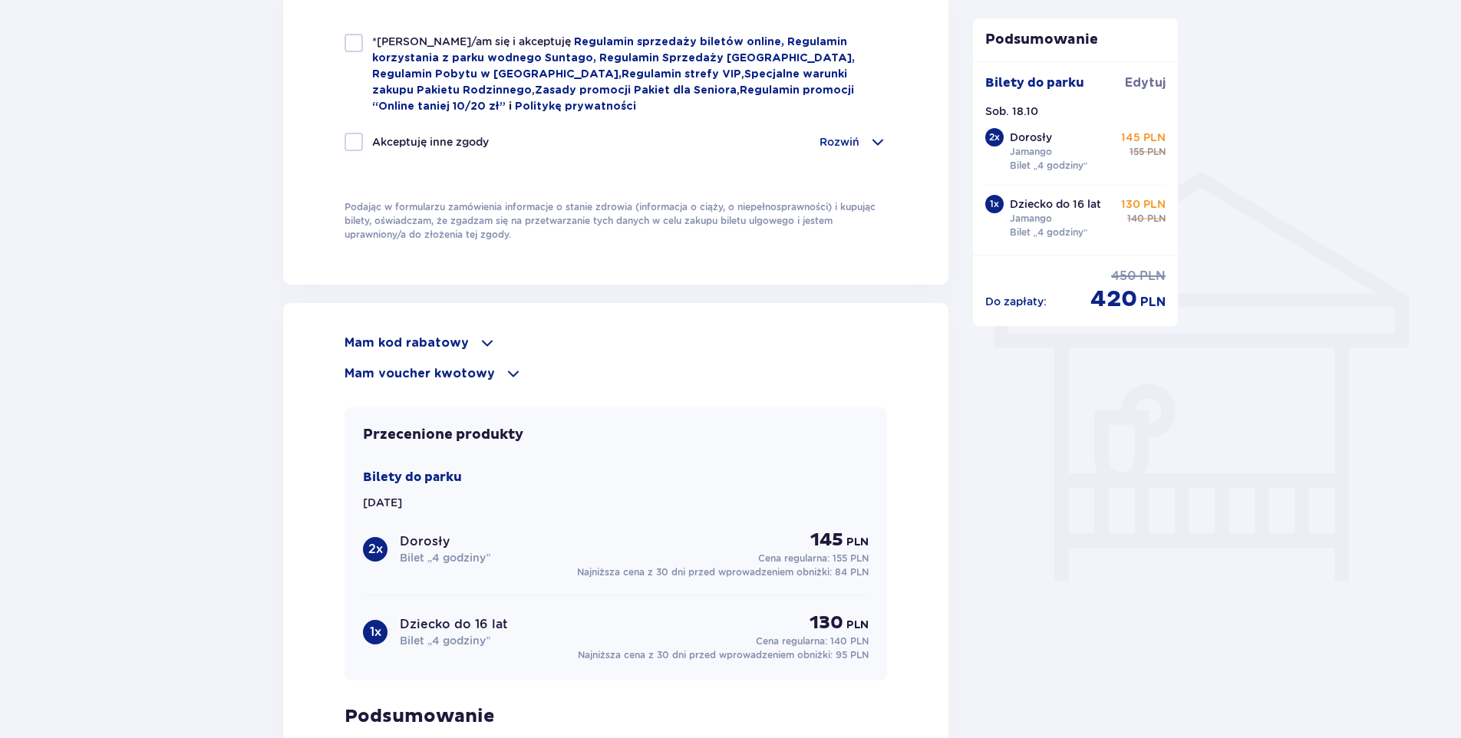
click at [505, 375] on span at bounding box center [513, 374] width 18 height 18
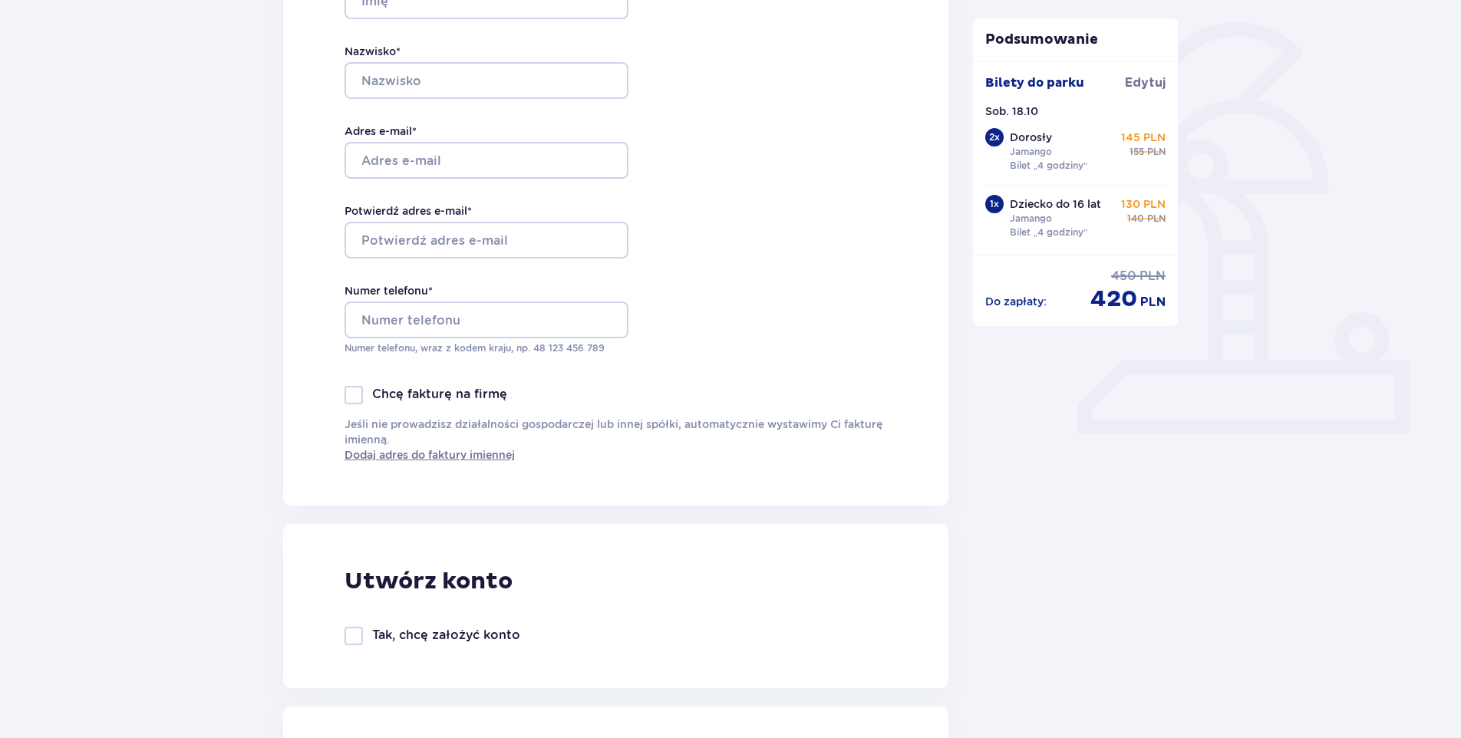
scroll to position [121, 0]
